Goal: Navigation & Orientation: Find specific page/section

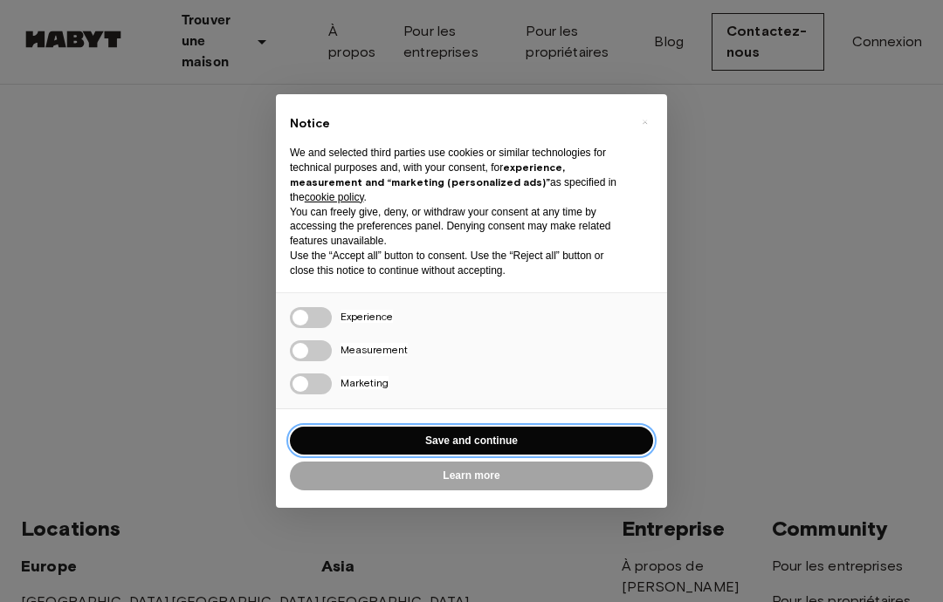
click at [577, 436] on button "Save and continue" at bounding box center [471, 441] width 363 height 29
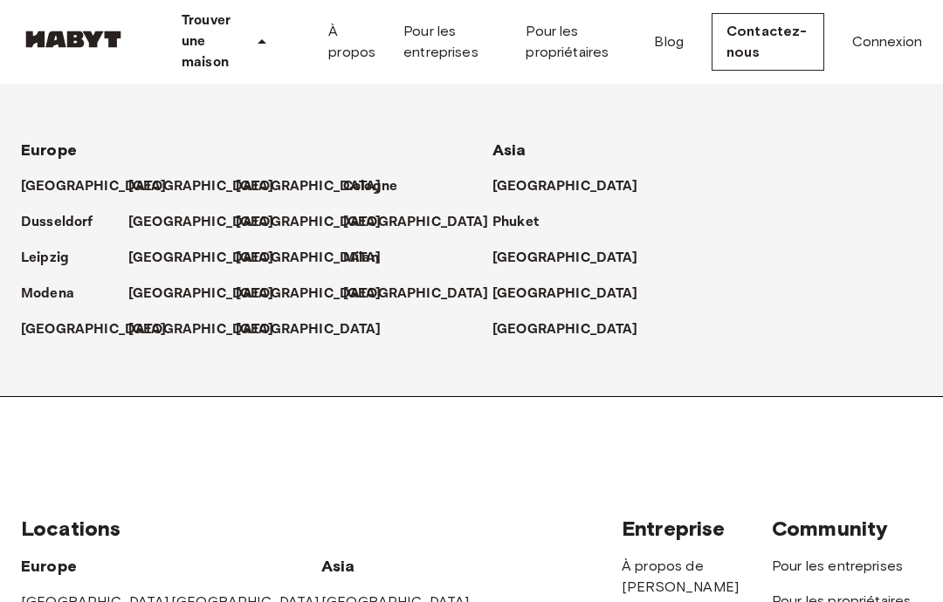
click at [238, 186] on div "[GEOGRAPHIC_DATA]" at bounding box center [289, 180] width 107 height 36
click at [254, 180] on p "[GEOGRAPHIC_DATA]" at bounding box center [309, 186] width 146 height 21
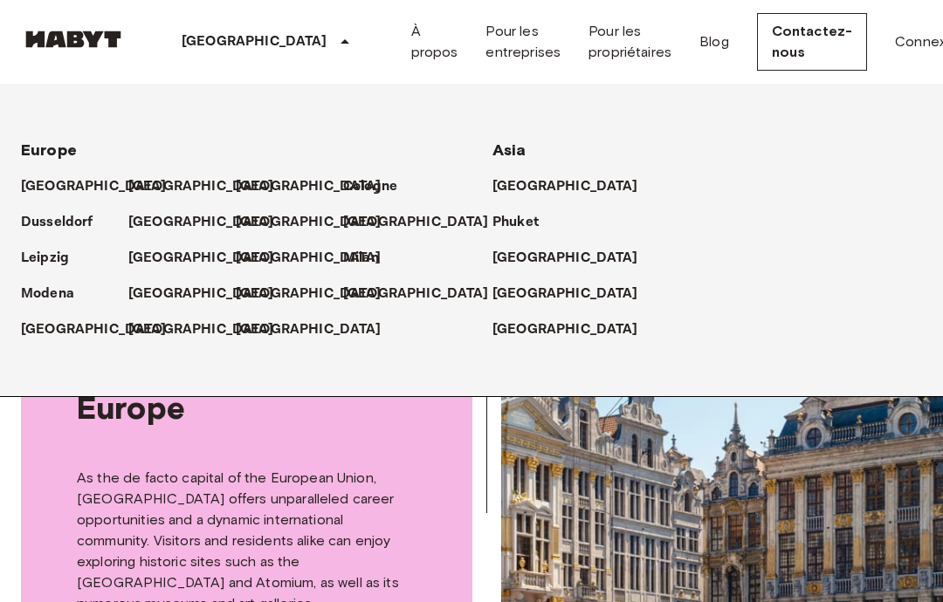
click at [101, 81] on div "Brussels Europe Amsterdam Berlin Brussels Cologne Dusseldorf Frankfurt Graz Ham…" at bounding box center [216, 42] width 390 height 84
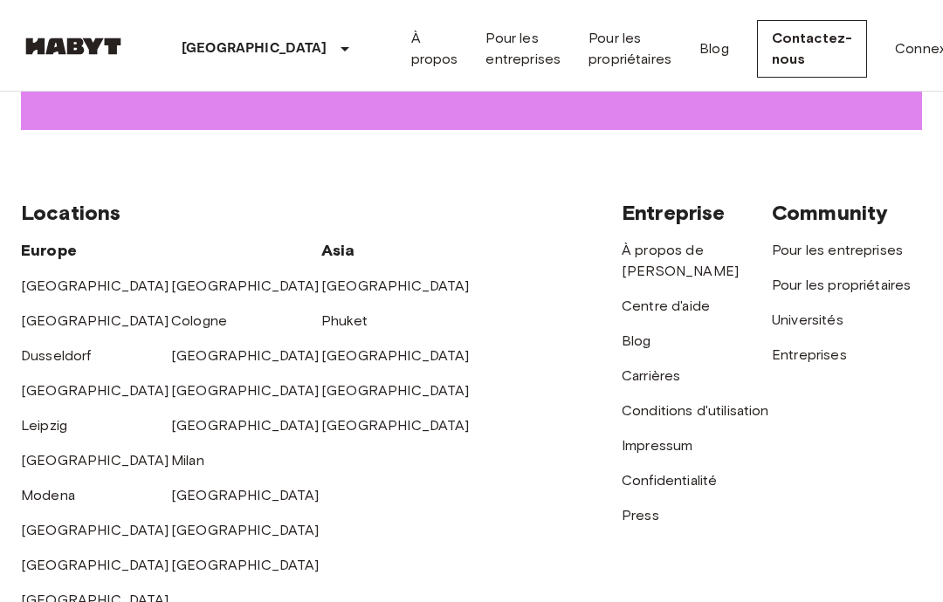
scroll to position [2595, 0]
